Goal: Information Seeking & Learning: Learn about a topic

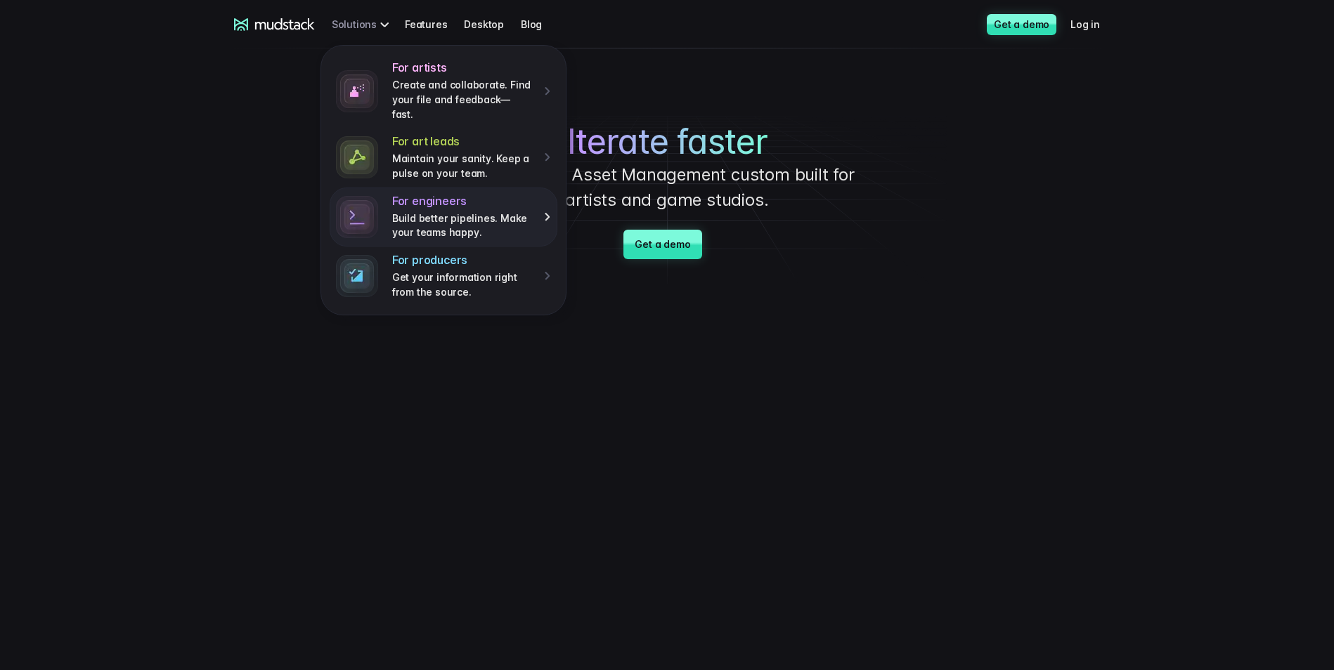
click at [392, 212] on p "Build better pipelines. Make your teams happy." at bounding box center [463, 226] width 142 height 29
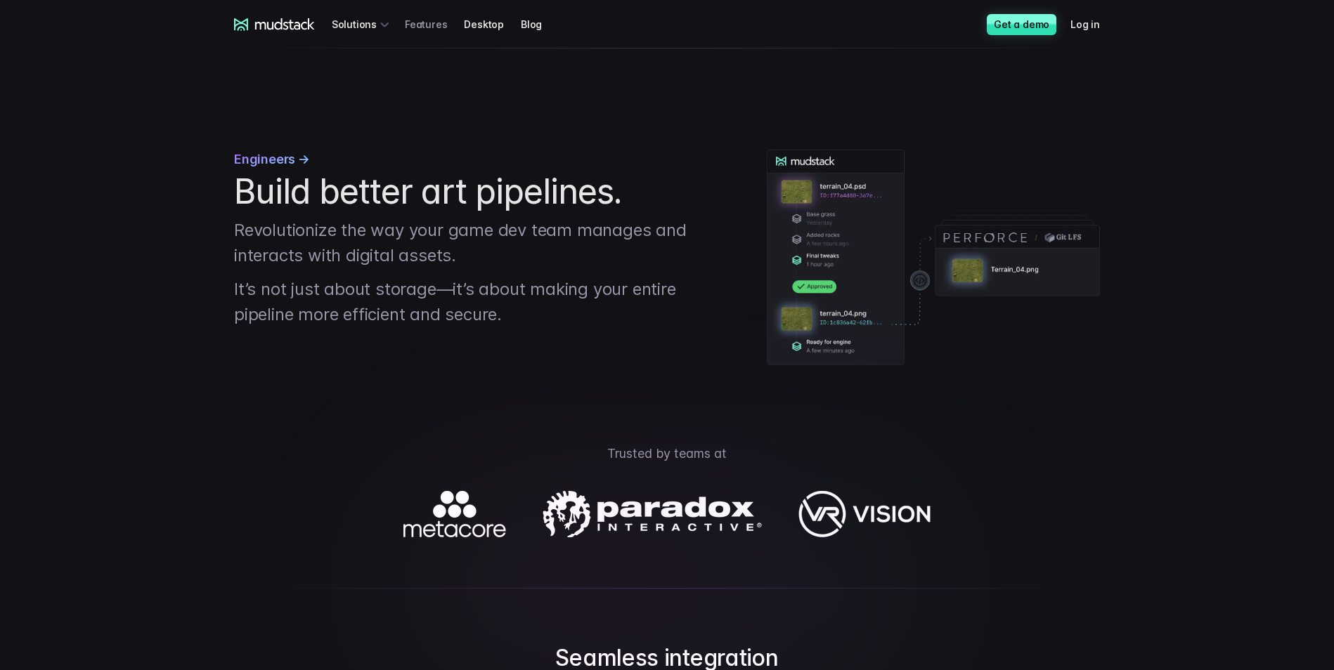
click at [420, 29] on link "Features" at bounding box center [434, 24] width 59 height 26
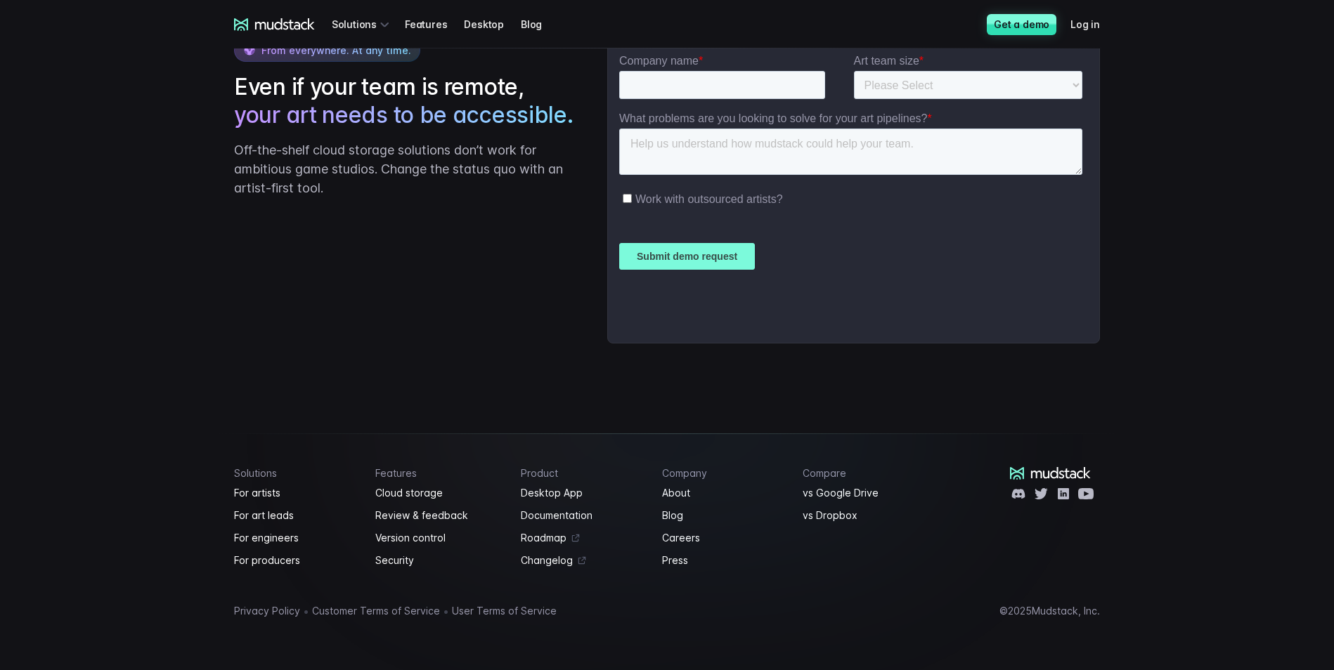
scroll to position [2422, 0]
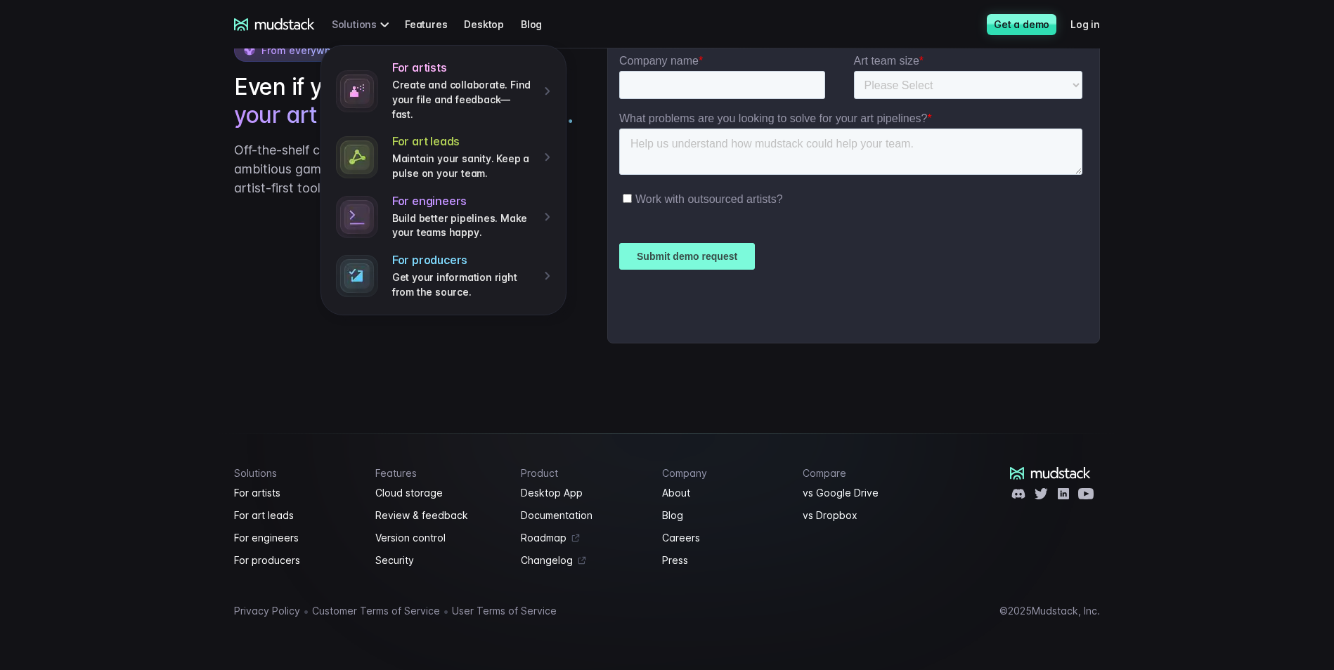
click at [358, 27] on div "For artists Create and collaborate. Find your file and feedback— fast. For art …" at bounding box center [363, 24] width 62 height 26
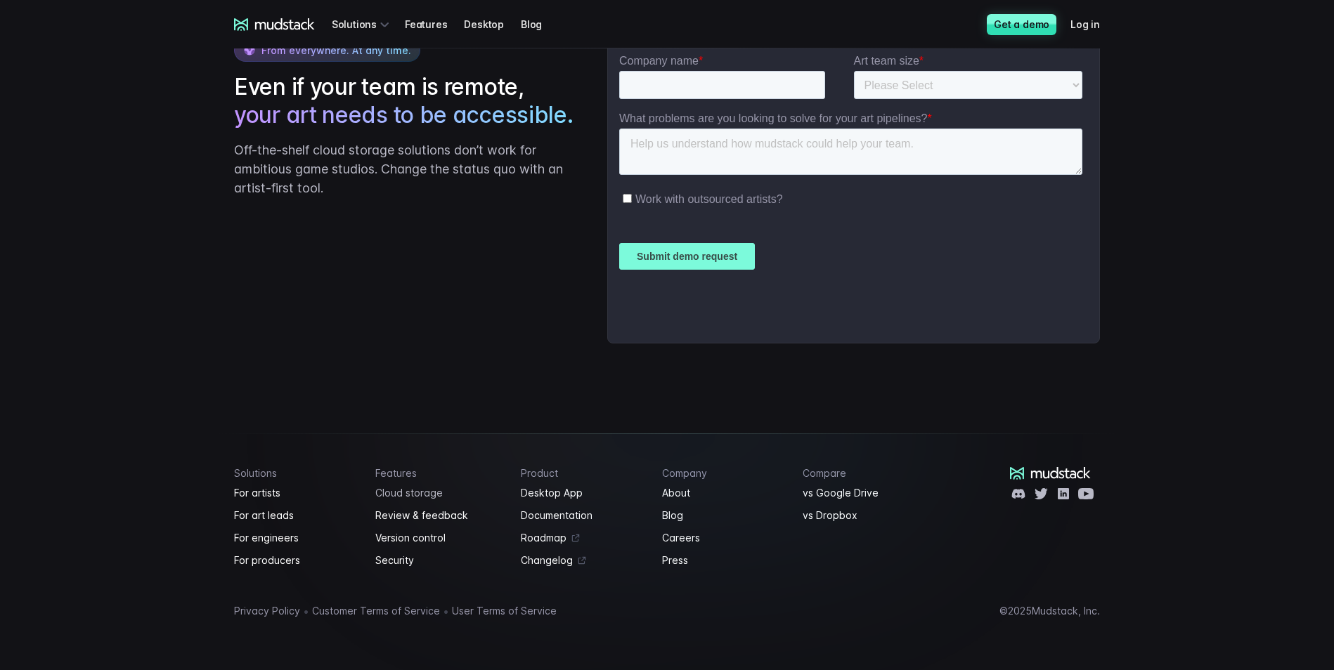
click at [429, 491] on link "Cloud storage" at bounding box center [439, 493] width 129 height 17
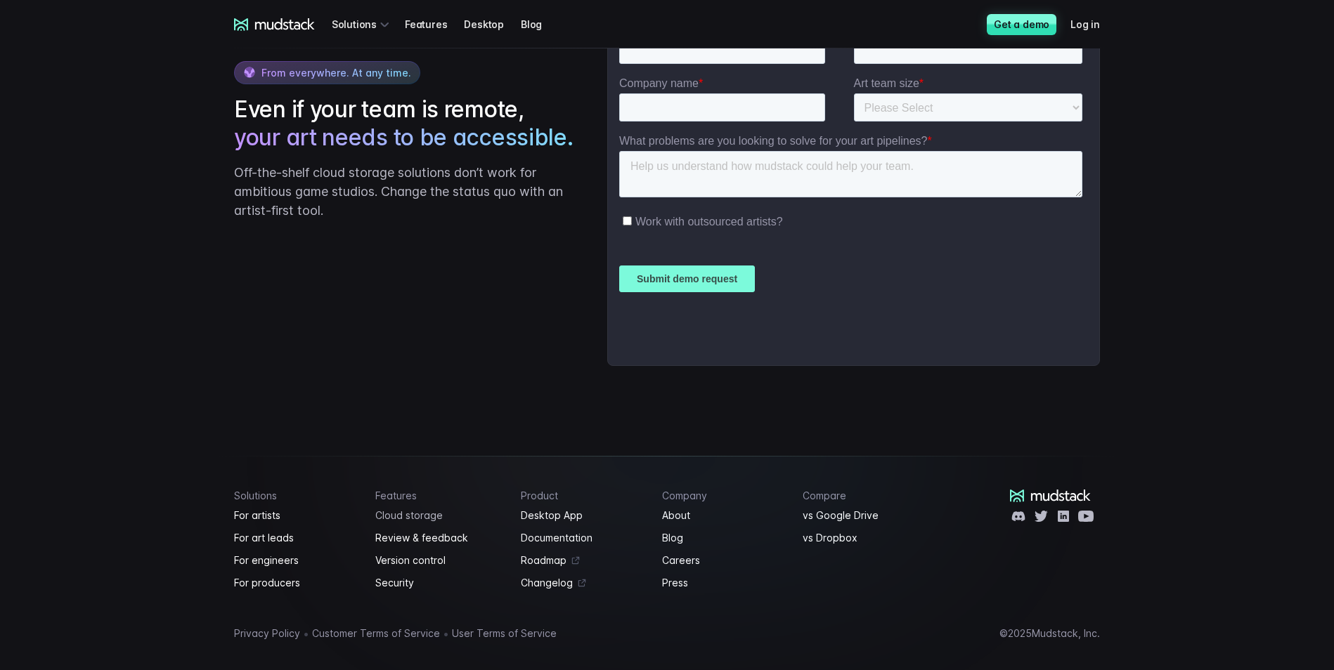
scroll to position [2422, 0]
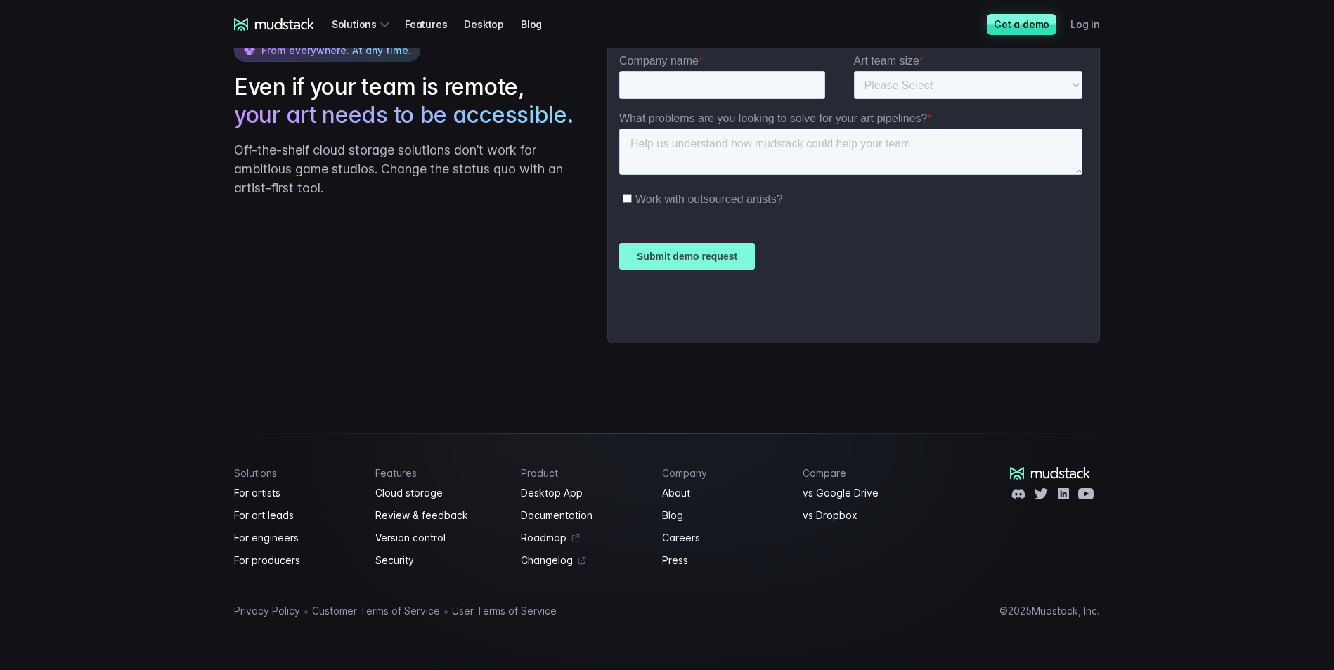
click at [1082, 30] on link "Log in" at bounding box center [1093, 24] width 46 height 26
